Goal: Task Accomplishment & Management: Use online tool/utility

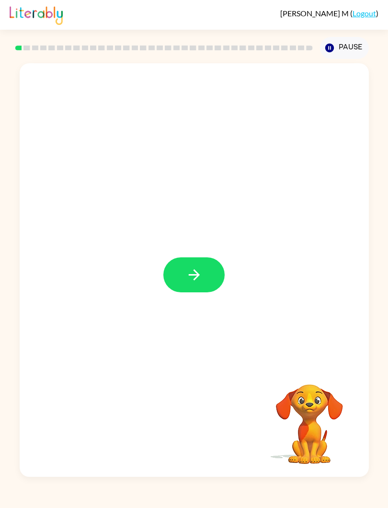
click at [191, 275] on icon "button" at bounding box center [193, 274] width 11 height 11
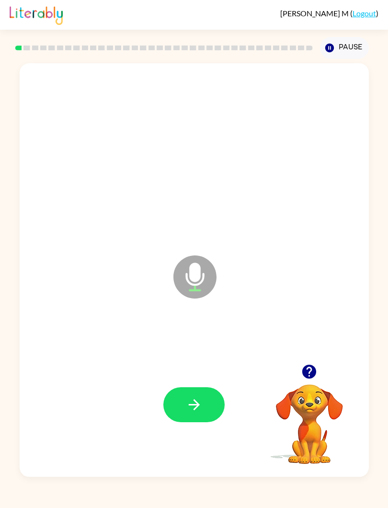
click at [197, 408] on icon "button" at bounding box center [194, 404] width 17 height 17
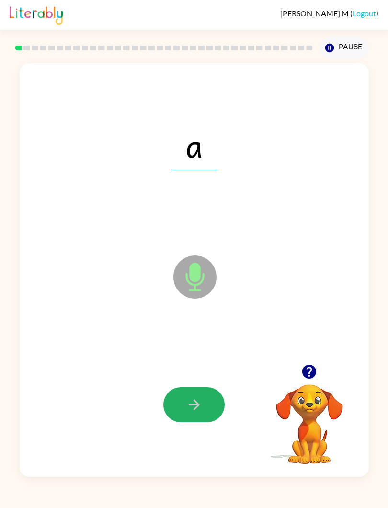
click at [171, 395] on button "button" at bounding box center [193, 404] width 61 height 35
click at [193, 399] on icon "button" at bounding box center [194, 404] width 17 height 17
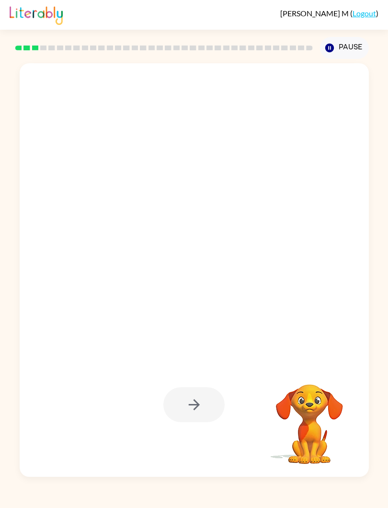
click at [204, 406] on div at bounding box center [193, 404] width 61 height 35
click at [203, 396] on div at bounding box center [193, 404] width 61 height 35
click at [198, 401] on div at bounding box center [193, 404] width 61 height 35
click at [182, 404] on div at bounding box center [193, 404] width 61 height 35
click at [182, 403] on div at bounding box center [193, 404] width 61 height 35
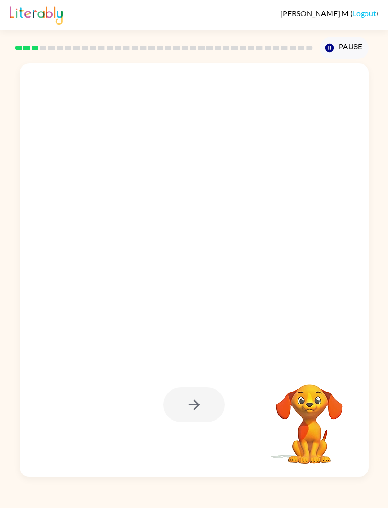
click at [185, 398] on div at bounding box center [193, 404] width 61 height 35
click at [344, 37] on button "Pause Pause" at bounding box center [344, 48] width 49 height 22
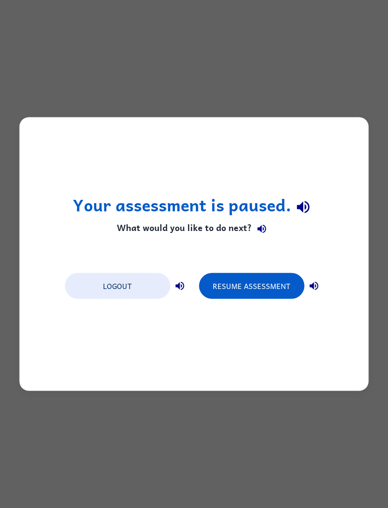
click at [226, 286] on button "Resume Assessment" at bounding box center [251, 286] width 105 height 26
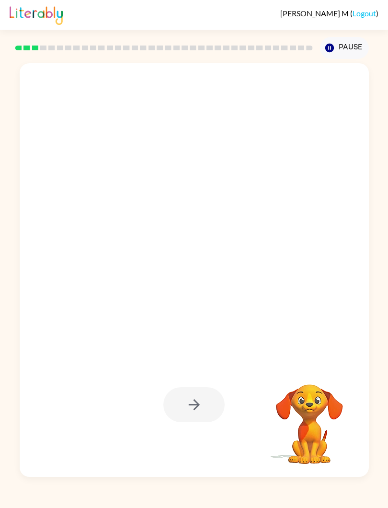
click at [190, 403] on div at bounding box center [193, 404] width 61 height 35
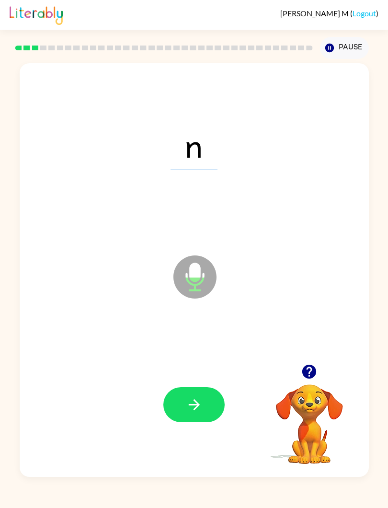
click at [191, 395] on button "button" at bounding box center [193, 404] width 61 height 35
click at [190, 417] on button "button" at bounding box center [193, 404] width 61 height 35
click at [182, 390] on button "button" at bounding box center [193, 404] width 61 height 35
click at [180, 417] on button "button" at bounding box center [193, 404] width 61 height 35
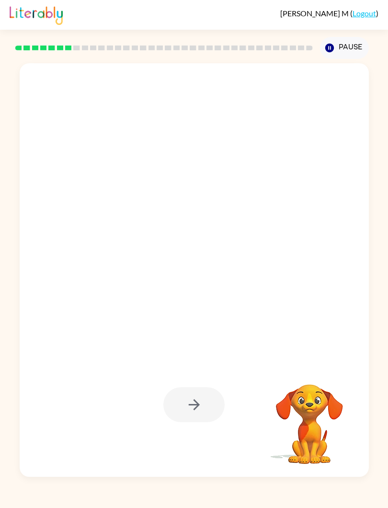
click at [201, 410] on div at bounding box center [193, 404] width 61 height 35
click at [208, 401] on div at bounding box center [193, 404] width 61 height 35
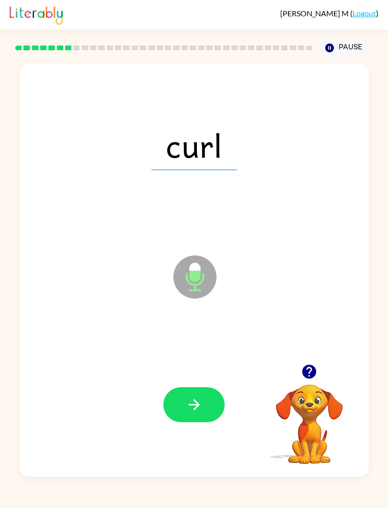
click at [197, 388] on button "button" at bounding box center [193, 404] width 61 height 35
click at [195, 404] on icon "button" at bounding box center [194, 404] width 17 height 17
click at [341, 57] on button "Pause Pause" at bounding box center [344, 48] width 49 height 22
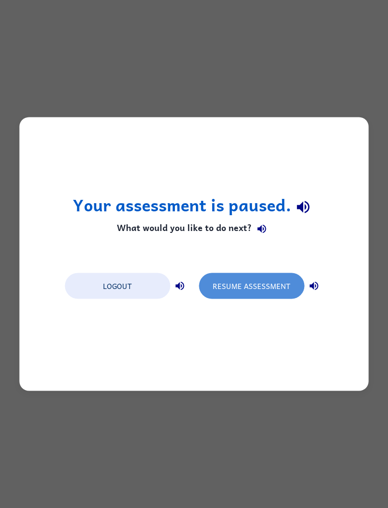
click at [301, 285] on button "Resume Assessment" at bounding box center [251, 286] width 105 height 26
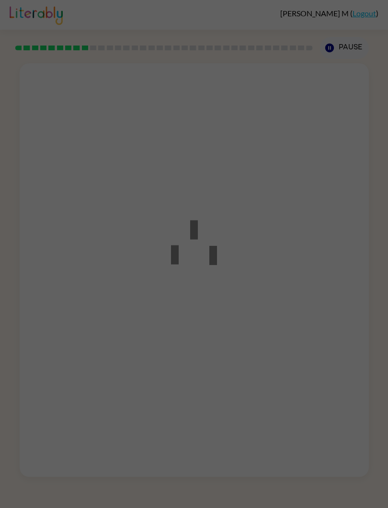
click at [301, 284] on div at bounding box center [194, 254] width 388 height 508
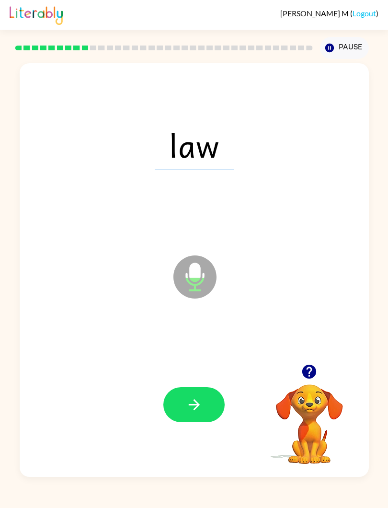
click at [198, 403] on icon "button" at bounding box center [194, 404] width 17 height 17
click at [196, 405] on icon "button" at bounding box center [193, 404] width 11 height 11
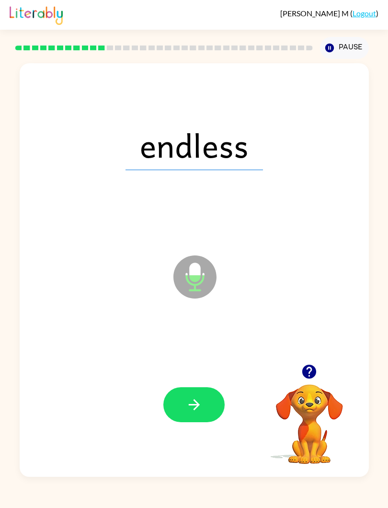
click at [1, 205] on div "endless Microphone The Microphone is here when it is your turn to talk Your bro…" at bounding box center [194, 268] width 388 height 418
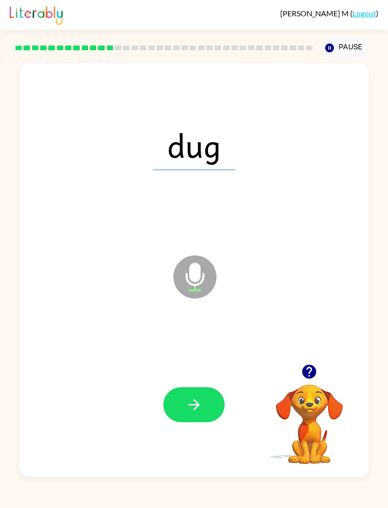
click at [206, 403] on button "button" at bounding box center [193, 404] width 61 height 35
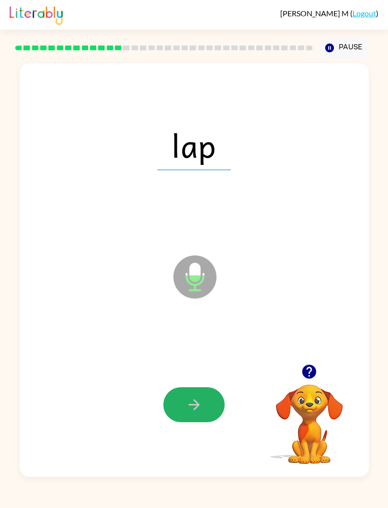
click at [211, 409] on button "button" at bounding box center [193, 404] width 61 height 35
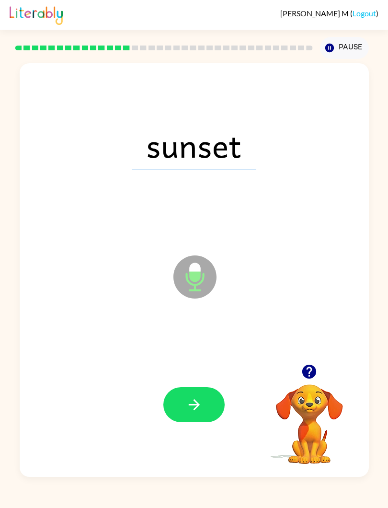
click at [205, 406] on button "button" at bounding box center [193, 404] width 61 height 35
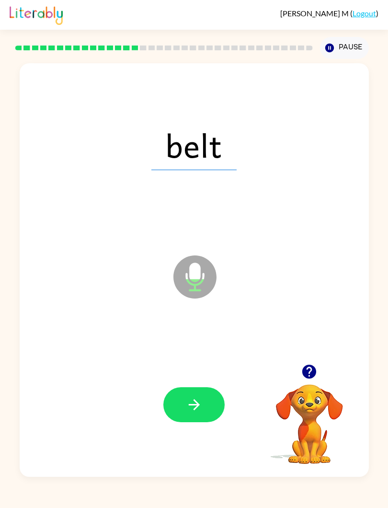
click at [205, 388] on button "button" at bounding box center [193, 404] width 61 height 35
click at [199, 400] on icon "button" at bounding box center [194, 404] width 17 height 17
click at [198, 411] on icon "button" at bounding box center [194, 404] width 17 height 17
click at [213, 398] on button "button" at bounding box center [193, 404] width 61 height 35
click at [194, 398] on icon "button" at bounding box center [194, 404] width 17 height 17
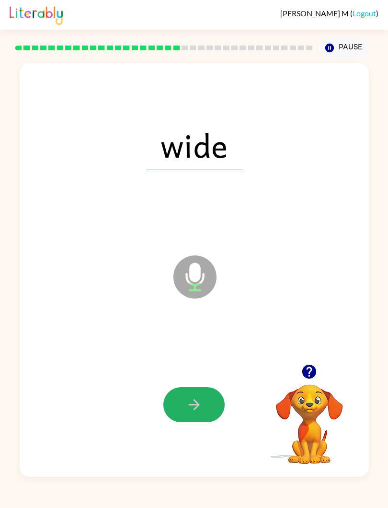
click at [188, 393] on button "button" at bounding box center [193, 404] width 61 height 35
click at [190, 396] on button "button" at bounding box center [193, 404] width 61 height 35
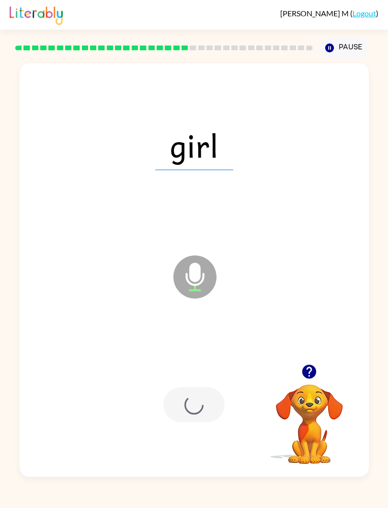
click at [188, 394] on div at bounding box center [193, 404] width 61 height 35
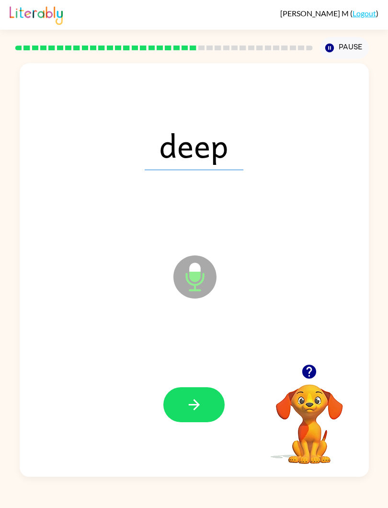
click at [216, 402] on button "button" at bounding box center [193, 404] width 61 height 35
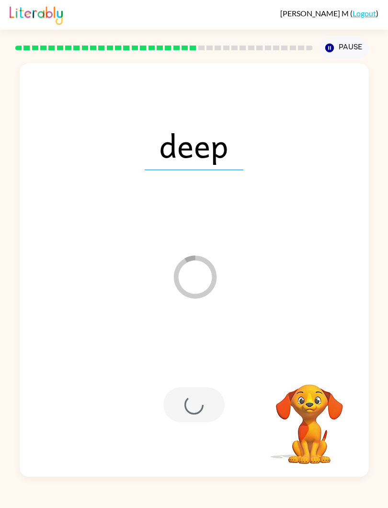
click at [222, 405] on div at bounding box center [193, 404] width 61 height 35
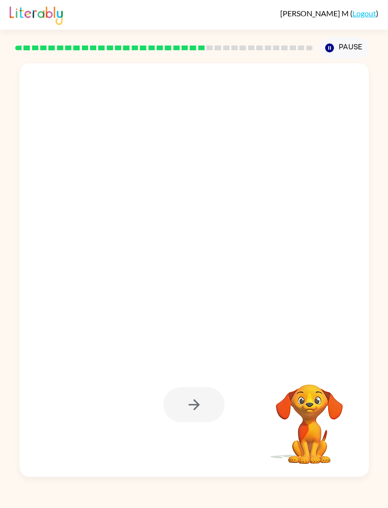
click at [309, 405] on video "Your browser must support playing .mp4 files to use Literably. Please try using…" at bounding box center [310, 417] width 96 height 96
click at [308, 427] on video "Your browser must support playing .mp4 files to use Literably. Please try using…" at bounding box center [310, 417] width 96 height 96
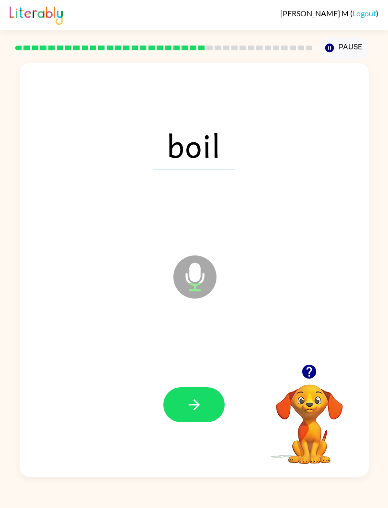
click at [196, 403] on icon "button" at bounding box center [193, 404] width 11 height 11
click at [211, 402] on button "button" at bounding box center [193, 404] width 61 height 35
click at [192, 410] on icon "button" at bounding box center [194, 404] width 17 height 17
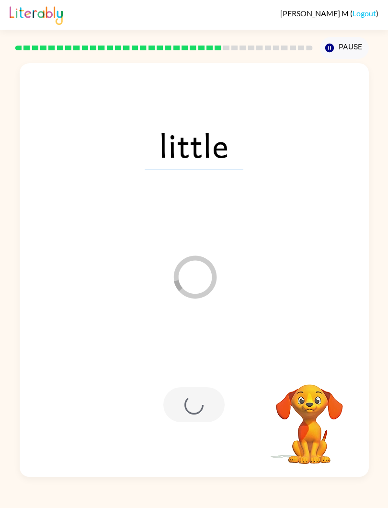
click at [200, 408] on div at bounding box center [193, 404] width 61 height 35
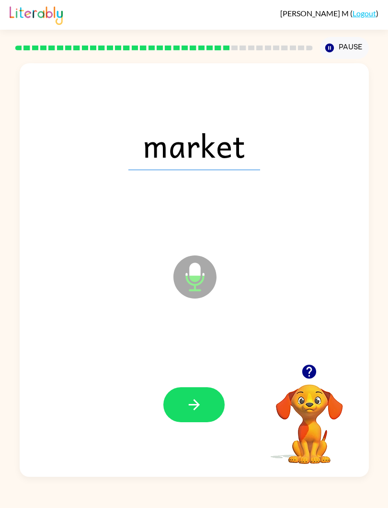
click at [204, 398] on button "button" at bounding box center [193, 404] width 61 height 35
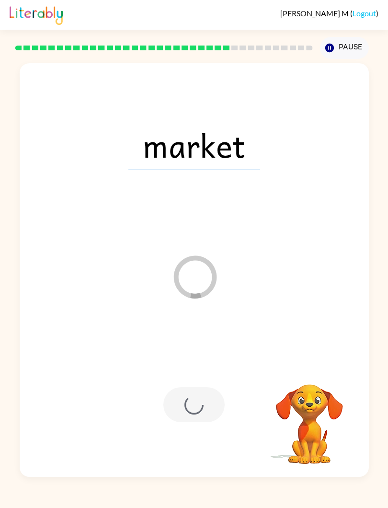
click at [191, 407] on div at bounding box center [193, 404] width 61 height 35
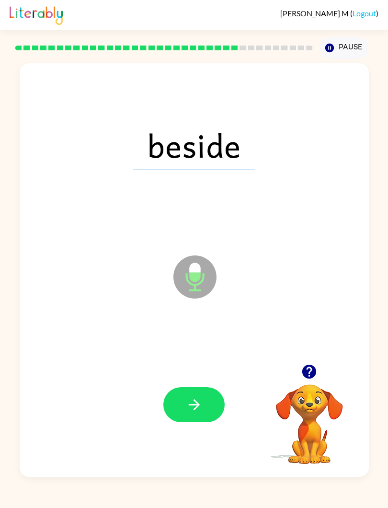
click at [200, 407] on icon "button" at bounding box center [194, 404] width 17 height 17
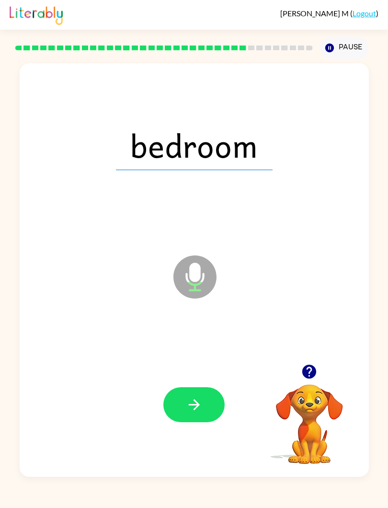
click at [202, 391] on button "button" at bounding box center [193, 404] width 61 height 35
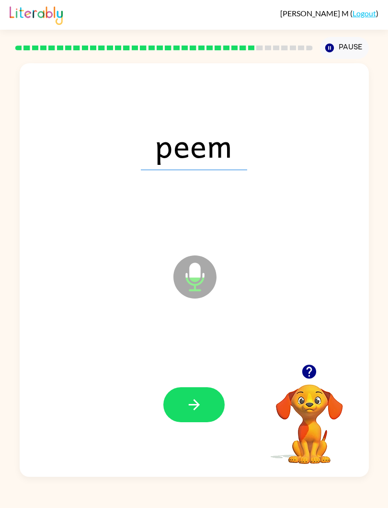
click at [203, 408] on button "button" at bounding box center [193, 404] width 61 height 35
click at [203, 377] on div at bounding box center [194, 404] width 330 height 125
click at [202, 410] on icon "button" at bounding box center [194, 404] width 17 height 17
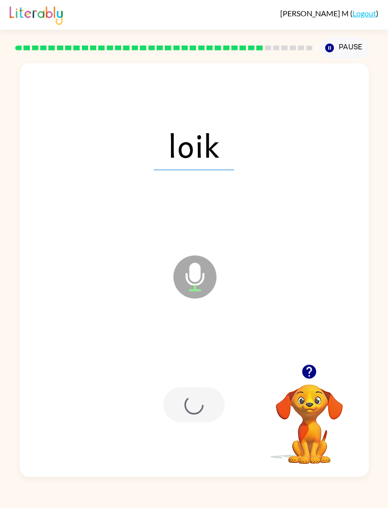
click at [186, 388] on div at bounding box center [193, 404] width 61 height 35
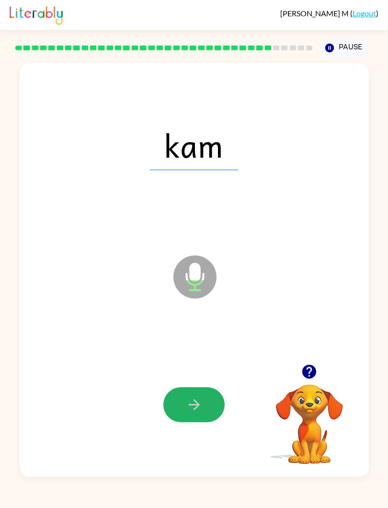
click at [194, 402] on icon "button" at bounding box center [194, 404] width 17 height 17
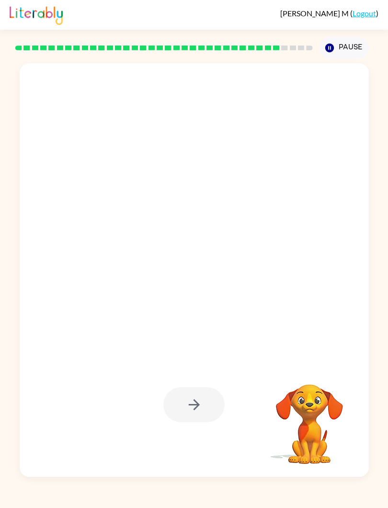
click at [204, 396] on div at bounding box center [193, 404] width 61 height 35
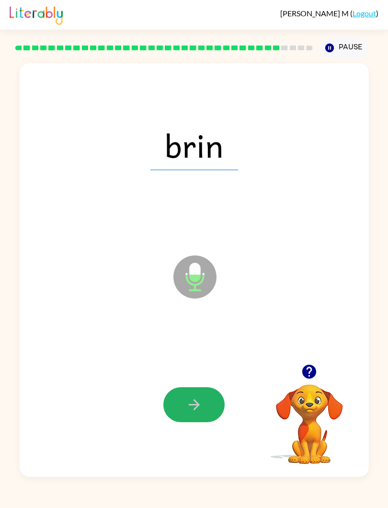
click at [197, 407] on icon "button" at bounding box center [193, 404] width 11 height 11
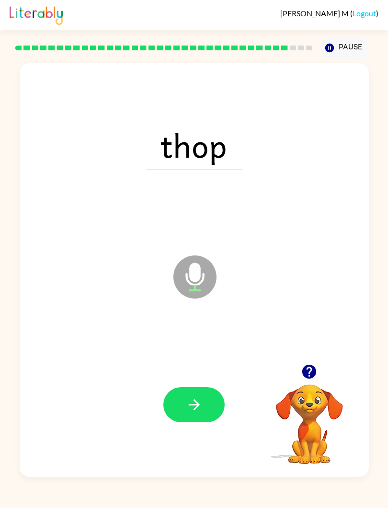
click at [210, 394] on button "button" at bounding box center [193, 404] width 61 height 35
click at [212, 409] on button "button" at bounding box center [193, 404] width 61 height 35
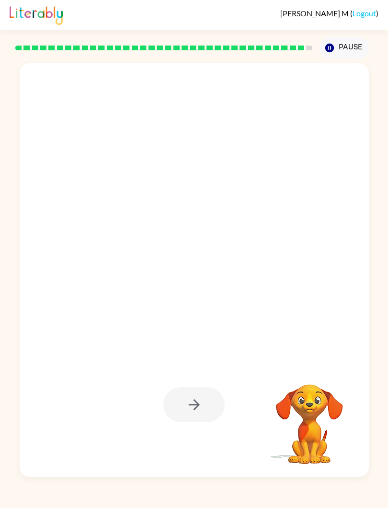
click at [214, 402] on div at bounding box center [193, 404] width 61 height 35
click at [205, 410] on div at bounding box center [193, 404] width 61 height 35
click at [179, 402] on div at bounding box center [193, 404] width 61 height 35
click at [181, 404] on div at bounding box center [193, 404] width 61 height 35
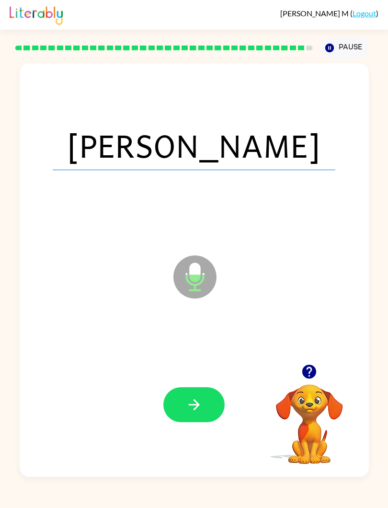
click at [193, 405] on icon "button" at bounding box center [193, 404] width 11 height 11
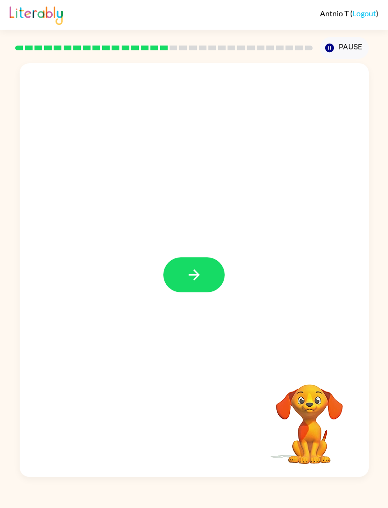
click at [198, 268] on icon "button" at bounding box center [194, 274] width 17 height 17
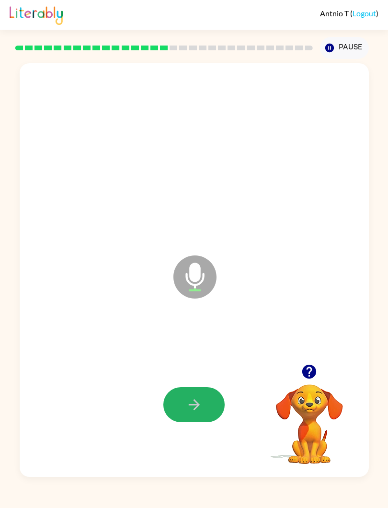
click at [205, 398] on button "button" at bounding box center [193, 404] width 61 height 35
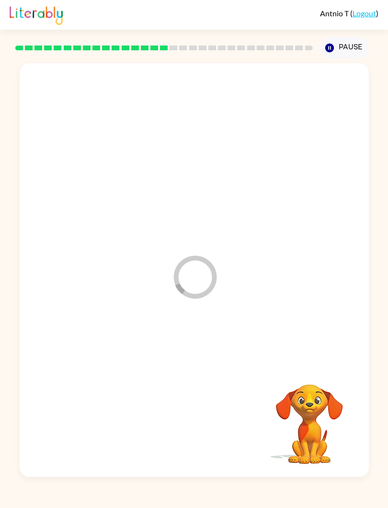
click at [9, 132] on div "Loader Your response is being sent to our graders Your browser must support pla…" at bounding box center [194, 268] width 388 height 418
click at [347, 401] on video "Your browser must support playing .mp4 files to use Literably. Please try using…" at bounding box center [310, 417] width 96 height 96
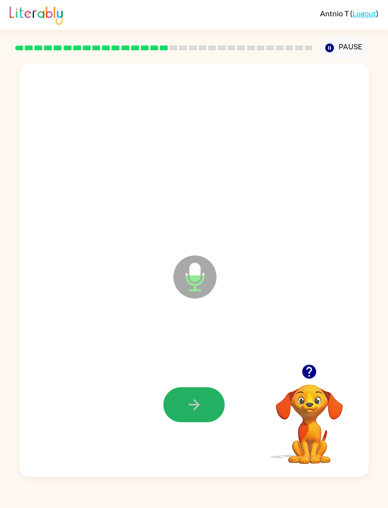
click at [195, 401] on icon "button" at bounding box center [193, 404] width 11 height 11
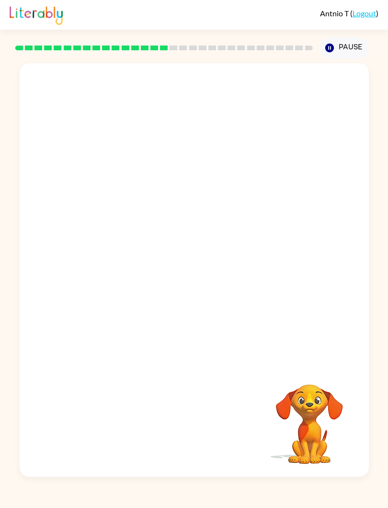
click at [7, 234] on div "Your browser must support playing .mp4 files to use Literably. Please try using…" at bounding box center [194, 268] width 388 height 418
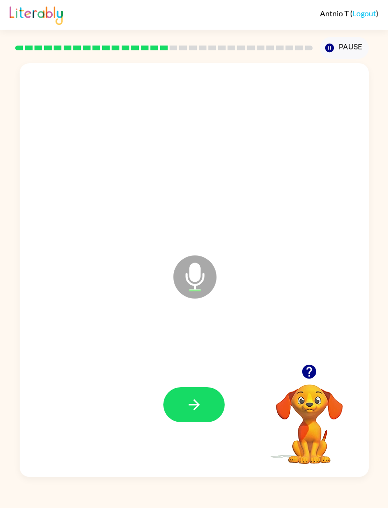
click at [203, 406] on button "button" at bounding box center [193, 404] width 61 height 35
click at [303, 374] on icon "button" at bounding box center [309, 371] width 14 height 14
click at [221, 403] on button "button" at bounding box center [193, 404] width 61 height 35
click at [194, 397] on icon "button" at bounding box center [194, 404] width 17 height 17
click at [192, 406] on icon "button" at bounding box center [194, 404] width 17 height 17
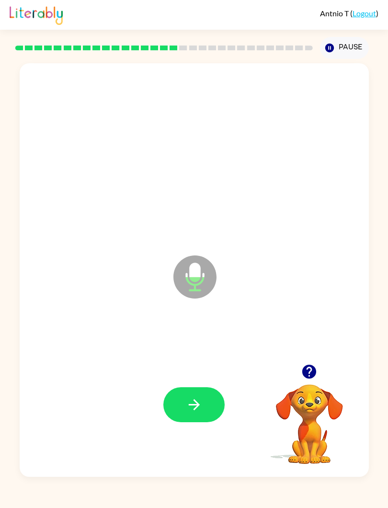
click at [186, 388] on button "button" at bounding box center [193, 404] width 61 height 35
click at [193, 405] on icon "button" at bounding box center [193, 404] width 11 height 11
click at [220, 397] on button "button" at bounding box center [193, 404] width 61 height 35
click at [209, 403] on button "button" at bounding box center [193, 404] width 61 height 35
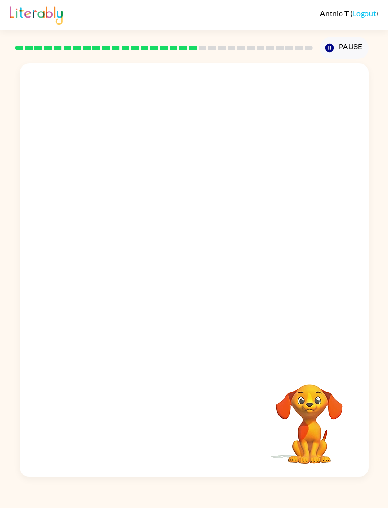
click at [387, 373] on div "Your browser must support playing .mp4 files to use Literably. Please try using…" at bounding box center [194, 268] width 388 height 418
click at [384, 375] on div "Your browser must support playing .mp4 files to use Literably. Please try using…" at bounding box center [194, 268] width 388 height 418
click at [387, 383] on div "Your browser must support playing .mp4 files to use Literably. Please try using…" at bounding box center [194, 268] width 388 height 418
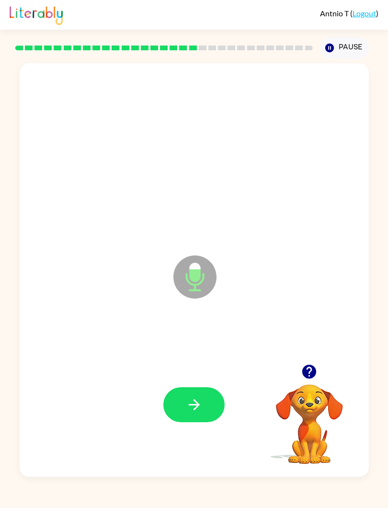
click at [205, 387] on button "button" at bounding box center [193, 404] width 61 height 35
click at [308, 368] on icon "button" at bounding box center [309, 371] width 17 height 17
click at [314, 361] on button "button" at bounding box center [309, 371] width 24 height 24
click at [317, 364] on icon "button" at bounding box center [309, 371] width 17 height 17
click at [314, 362] on button "button" at bounding box center [309, 371] width 24 height 24
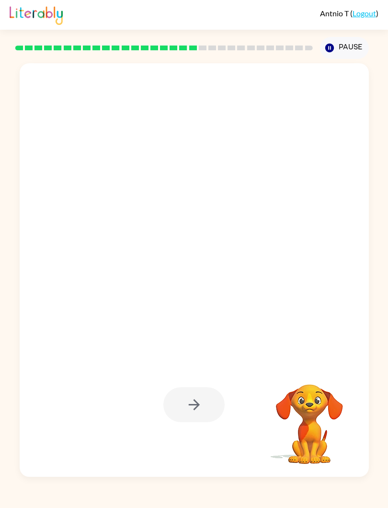
click at [16, 418] on div "Your browser must support playing .mp4 files to use Literably. Please try using…" at bounding box center [194, 268] width 388 height 418
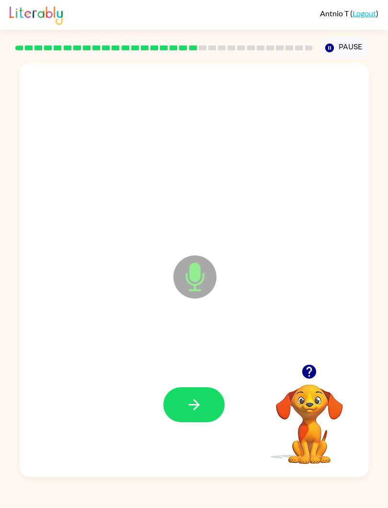
click at [358, 327] on div "Microphone The Microphone is here when it is your turn to talk" at bounding box center [194, 269] width 349 height 413
click at [203, 403] on button "button" at bounding box center [193, 404] width 61 height 35
click at [197, 400] on icon "button" at bounding box center [194, 404] width 17 height 17
click at [303, 366] on icon "button" at bounding box center [309, 371] width 17 height 17
click at [311, 369] on icon "button" at bounding box center [309, 371] width 17 height 17
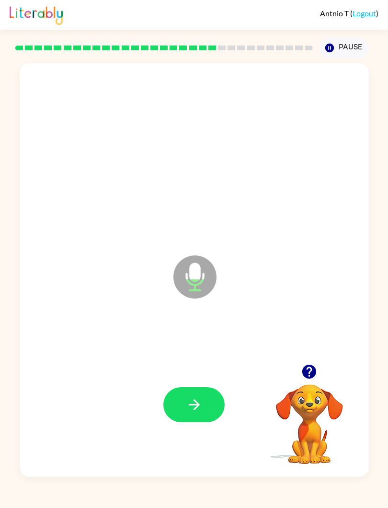
click at [310, 374] on icon "button" at bounding box center [309, 371] width 14 height 14
click at [209, 398] on button "button" at bounding box center [193, 404] width 61 height 35
click at [195, 401] on icon "button" at bounding box center [193, 404] width 11 height 11
click at [314, 376] on icon "button" at bounding box center [309, 371] width 14 height 14
click at [309, 374] on icon "button" at bounding box center [309, 371] width 14 height 14
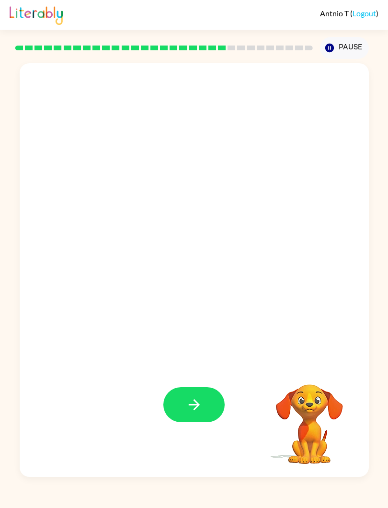
click at [307, 375] on video "Your browser must support playing .mp4 files to use Literably. Please try using…" at bounding box center [310, 417] width 96 height 96
click at [214, 401] on button "button" at bounding box center [193, 404] width 61 height 35
click at [193, 411] on icon "button" at bounding box center [194, 404] width 17 height 17
click at [370, 435] on div "Microphone The Microphone is here when it is your turn to talk Your browser mus…" at bounding box center [194, 268] width 388 height 418
click at [303, 379] on icon "button" at bounding box center [309, 371] width 17 height 17
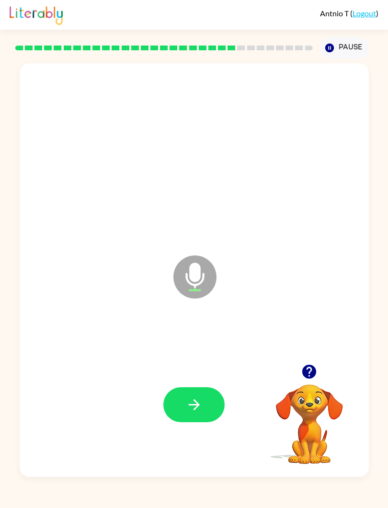
click at [190, 385] on div at bounding box center [194, 404] width 330 height 125
click at [206, 401] on button "button" at bounding box center [193, 404] width 61 height 35
click at [190, 417] on button "button" at bounding box center [193, 404] width 61 height 35
click at [0, 364] on div "Microphone The Microphone is here when it is your turn to talk Your browser mus…" at bounding box center [194, 268] width 388 height 418
click at [210, 402] on button "button" at bounding box center [193, 404] width 61 height 35
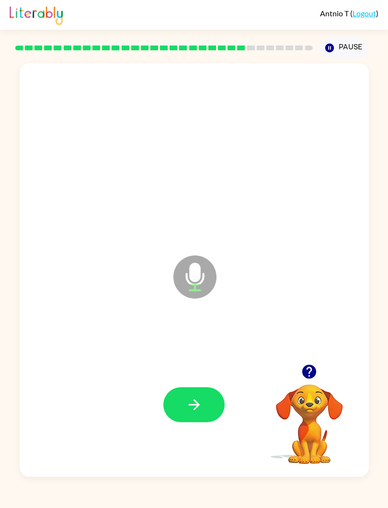
click at [195, 400] on icon "button" at bounding box center [193, 404] width 11 height 11
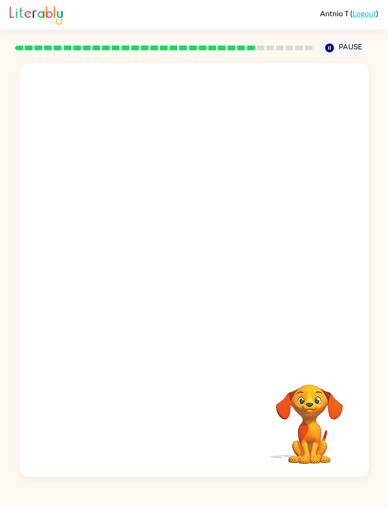
click at [0, 329] on div "Your browser must support playing .mp4 files to use Literably. Please try using…" at bounding box center [194, 268] width 388 height 418
click at [0, 315] on div "Your browser must support playing .mp4 files to use Literably. Please try using…" at bounding box center [194, 268] width 388 height 418
click at [0, 314] on div "Your browser must support playing .mp4 files to use Literably. Please try using…" at bounding box center [194, 268] width 388 height 418
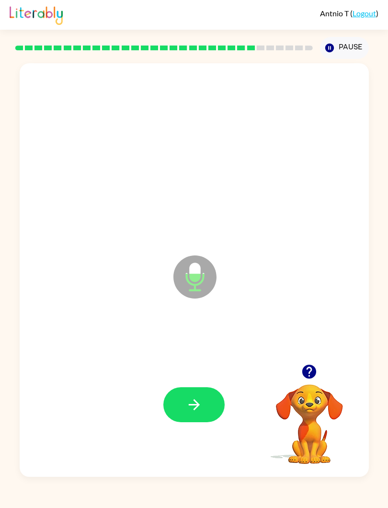
click at [204, 403] on button "button" at bounding box center [193, 404] width 61 height 35
click at [210, 401] on button "button" at bounding box center [193, 404] width 61 height 35
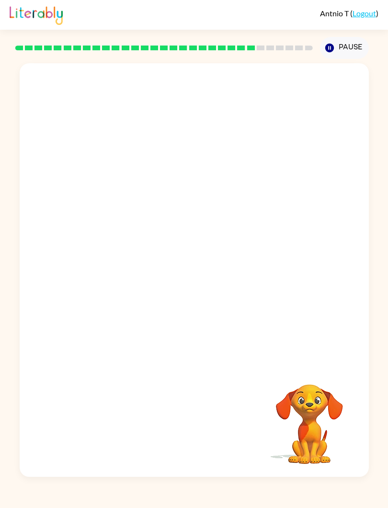
click at [0, 328] on div "Your browser must support playing .mp4 files to use Literably. Please try using…" at bounding box center [194, 268] width 388 height 418
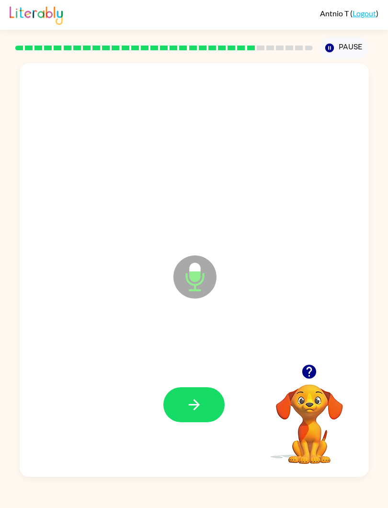
click at [197, 406] on icon "button" at bounding box center [193, 404] width 11 height 11
click at [183, 405] on button "button" at bounding box center [193, 404] width 61 height 35
click at [192, 408] on icon "button" at bounding box center [194, 404] width 17 height 17
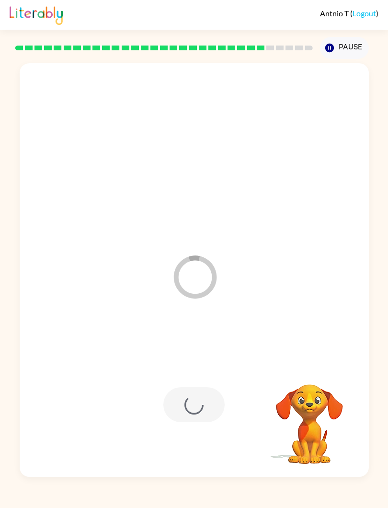
click at [200, 395] on div at bounding box center [193, 404] width 61 height 35
click at [216, 408] on div at bounding box center [193, 404] width 61 height 35
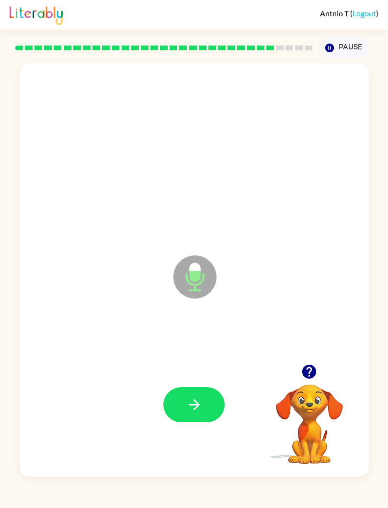
click at [5, 308] on div "Microphone The Microphone is here when it is your turn to talk Your browser mus…" at bounding box center [194, 268] width 388 height 418
click at [317, 367] on icon "button" at bounding box center [309, 371] width 17 height 17
click at [0, 137] on div "Microphone The Microphone is here when it is your turn to talk Your browser mus…" at bounding box center [194, 268] width 388 height 418
click at [208, 402] on button "button" at bounding box center [193, 404] width 61 height 35
click at [207, 381] on div at bounding box center [194, 404] width 330 height 125
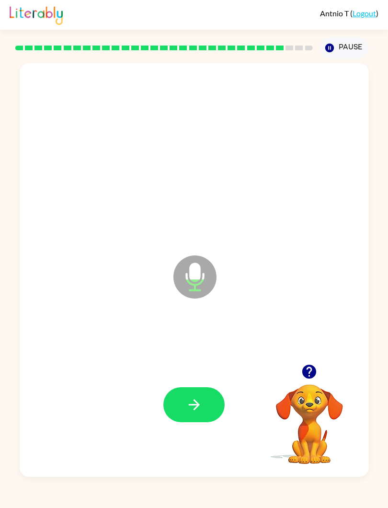
click at [215, 410] on button "button" at bounding box center [193, 404] width 61 height 35
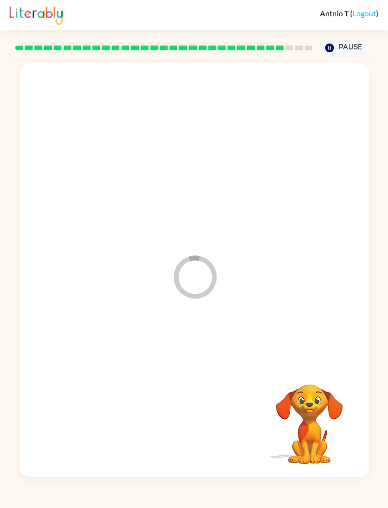
click at [280, 432] on video "Your browser must support playing .mp4 files to use Literably. Please try using…" at bounding box center [310, 417] width 96 height 96
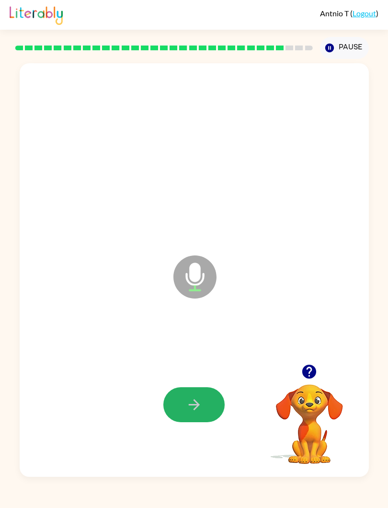
click at [197, 404] on icon "button" at bounding box center [194, 404] width 17 height 17
click at [204, 395] on button "button" at bounding box center [193, 404] width 61 height 35
click at [202, 408] on icon "button" at bounding box center [194, 404] width 17 height 17
click at [216, 376] on div at bounding box center [194, 404] width 330 height 125
click at [197, 398] on icon "button" at bounding box center [194, 404] width 17 height 17
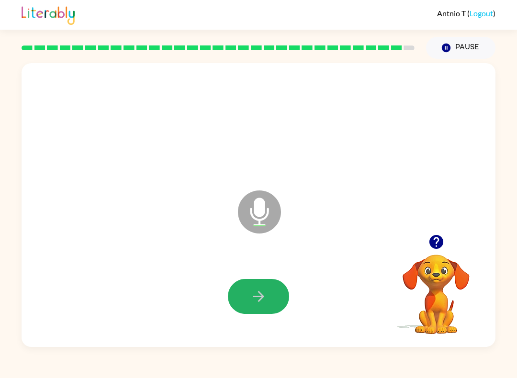
click at [271, 294] on button "button" at bounding box center [258, 296] width 61 height 35
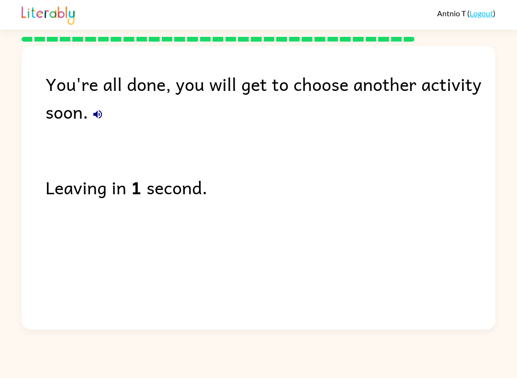
click at [387, 376] on div "Antnio T ( Logout ) You're all done, you will get to choose another activity so…" at bounding box center [258, 189] width 517 height 378
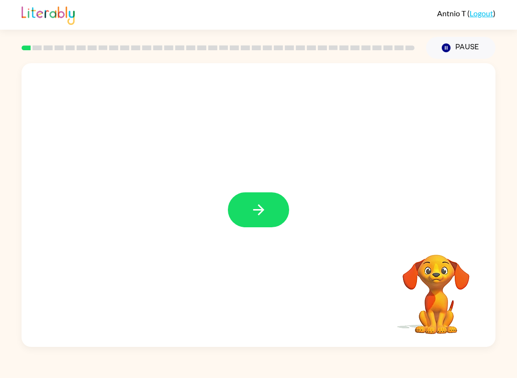
click at [264, 215] on icon "button" at bounding box center [258, 210] width 17 height 17
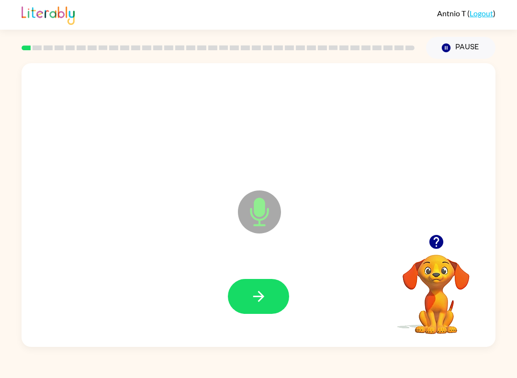
click at [263, 299] on icon "button" at bounding box center [258, 296] width 17 height 17
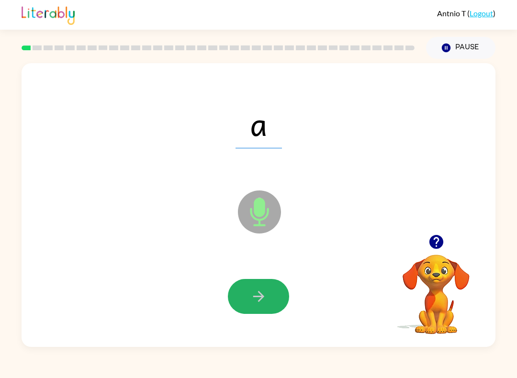
click at [237, 300] on button "button" at bounding box center [258, 296] width 61 height 35
click at [257, 288] on button "button" at bounding box center [258, 296] width 61 height 35
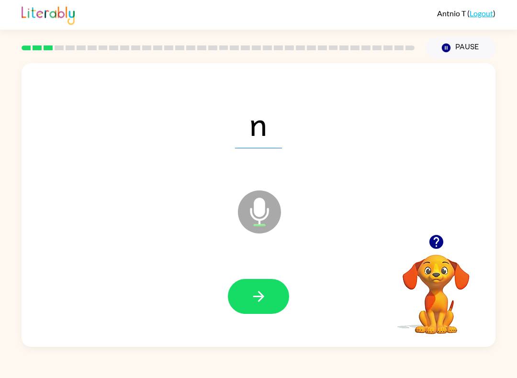
click at [261, 297] on icon "button" at bounding box center [258, 296] width 11 height 11
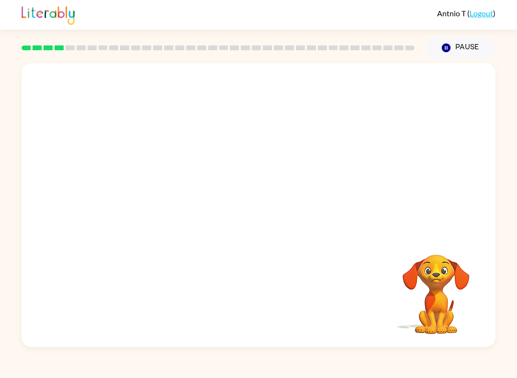
click at [441, 295] on video "Your browser must support playing .mp4 files to use Literably. Please try using…" at bounding box center [436, 288] width 96 height 96
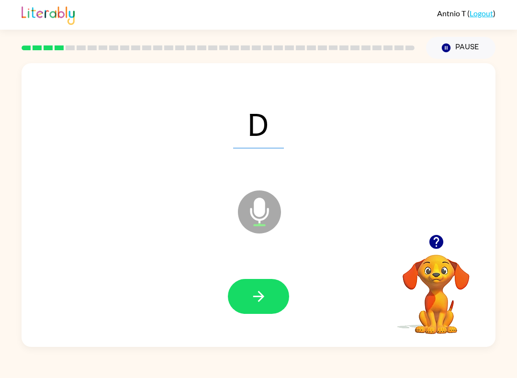
click at [258, 290] on icon "button" at bounding box center [258, 296] width 17 height 17
click at [233, 286] on button "button" at bounding box center [258, 296] width 61 height 35
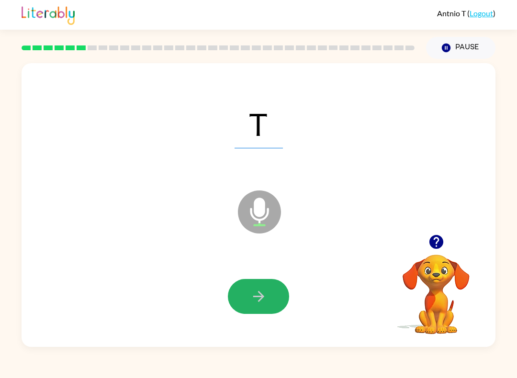
click at [249, 300] on button "button" at bounding box center [258, 296] width 61 height 35
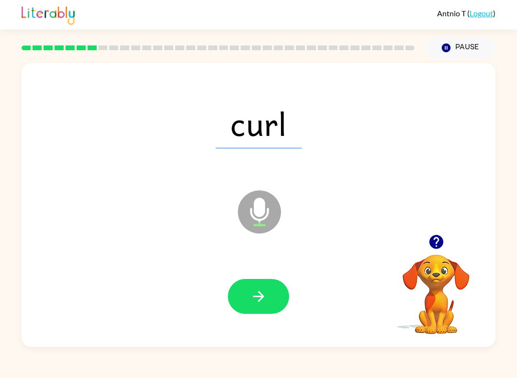
click at [243, 304] on button "button" at bounding box center [258, 296] width 61 height 35
click at [258, 301] on icon "button" at bounding box center [258, 296] width 17 height 17
click at [262, 294] on icon "button" at bounding box center [258, 296] width 17 height 17
click at [271, 302] on button "button" at bounding box center [258, 296] width 61 height 35
click at [256, 298] on icon "button" at bounding box center [258, 296] width 17 height 17
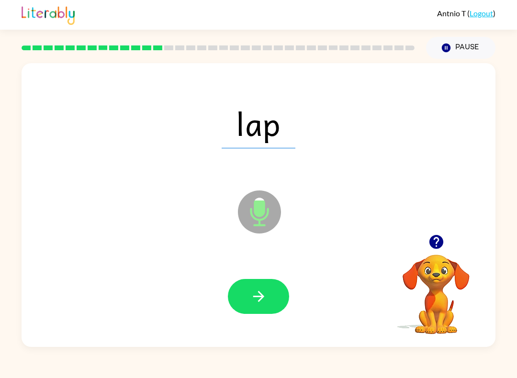
click at [269, 304] on button "button" at bounding box center [258, 296] width 61 height 35
click at [285, 306] on button "button" at bounding box center [258, 296] width 61 height 35
click at [255, 290] on icon "button" at bounding box center [258, 296] width 17 height 17
click at [502, 12] on div "Antnio T ( Logout )" at bounding box center [258, 15] width 517 height 30
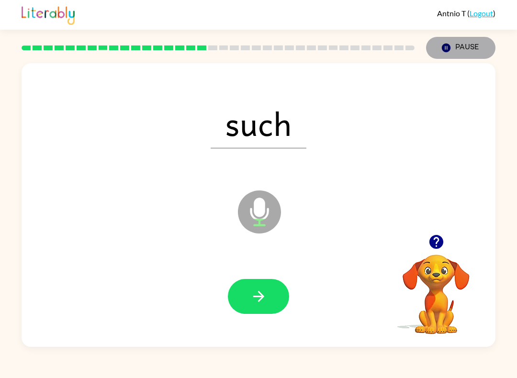
click at [509, 99] on div "such Microphone The Microphone is here when it is your turn to talk Your browse…" at bounding box center [258, 203] width 517 height 288
click at [439, 237] on icon "button" at bounding box center [436, 242] width 14 height 14
click at [437, 231] on button "button" at bounding box center [436, 242] width 24 height 24
click at [445, 231] on div at bounding box center [436, 242] width 96 height 24
click at [444, 235] on icon "button" at bounding box center [436, 242] width 17 height 17
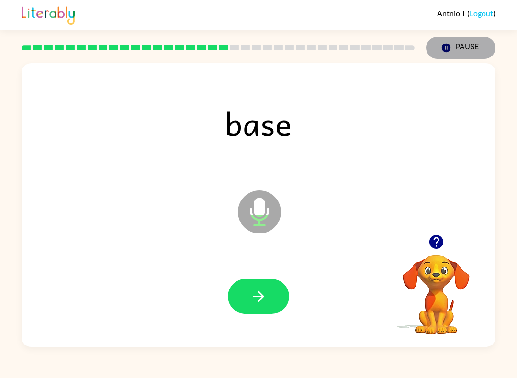
click at [255, 258] on icon "Microphone The Microphone is here when it is your turn to talk" at bounding box center [308, 224] width 144 height 72
click at [276, 300] on button "button" at bounding box center [258, 296] width 61 height 35
click at [253, 306] on button "button" at bounding box center [258, 296] width 61 height 35
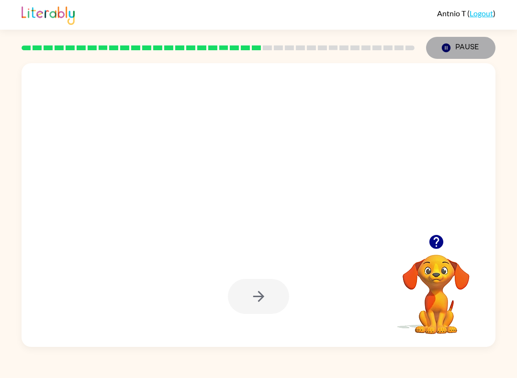
click at [439, 239] on icon "button" at bounding box center [436, 242] width 14 height 14
click at [432, 226] on div at bounding box center [259, 205] width 474 height 284
click at [433, 237] on icon "button" at bounding box center [436, 242] width 14 height 14
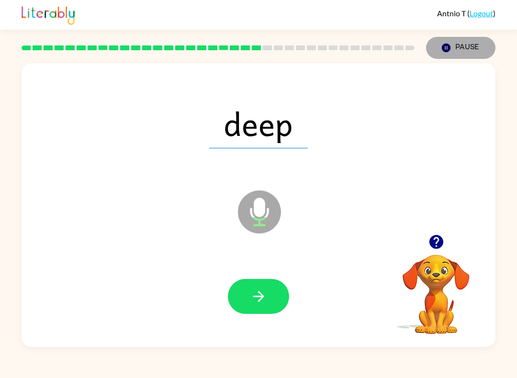
click at [262, 307] on button "button" at bounding box center [258, 296] width 61 height 35
click at [436, 254] on button "button" at bounding box center [436, 242] width 24 height 24
click at [436, 242] on icon "button" at bounding box center [436, 242] width 14 height 14
click at [457, 50] on button "Pause Pause" at bounding box center [460, 48] width 69 height 22
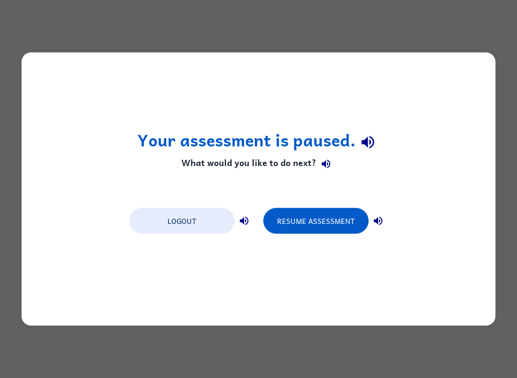
click at [194, 228] on button "Logout" at bounding box center [181, 221] width 105 height 26
